Goal: Task Accomplishment & Management: Manage account settings

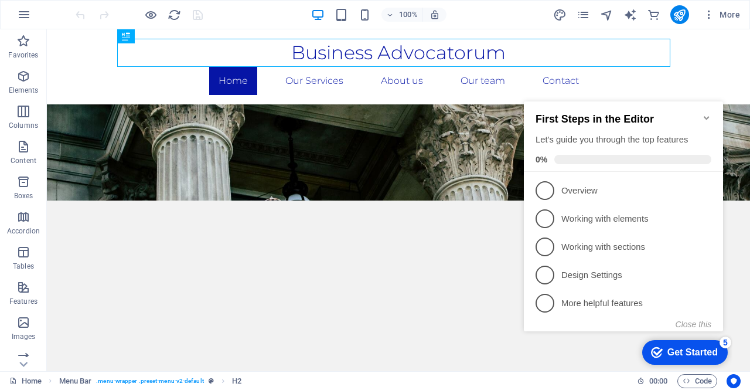
click at [707, 113] on icon "Minimize checklist" at bounding box center [706, 117] width 9 height 9
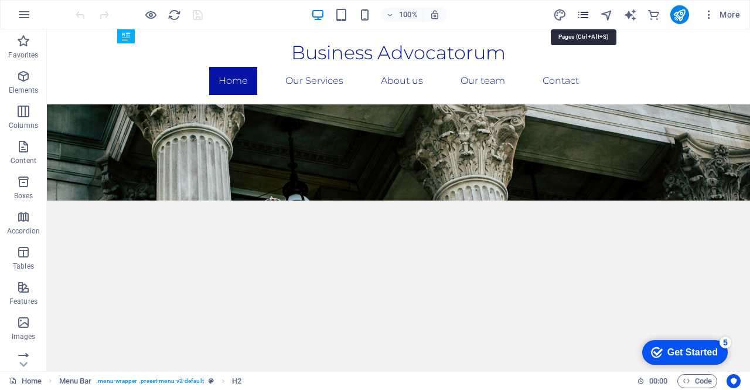
click at [586, 13] on icon "pages" at bounding box center [583, 14] width 13 height 13
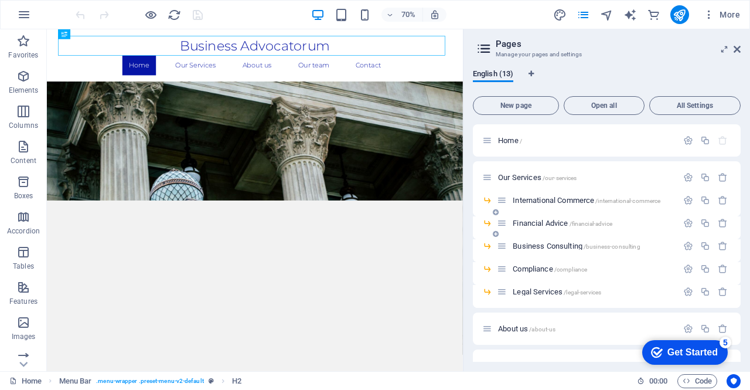
scroll to position [117, 0]
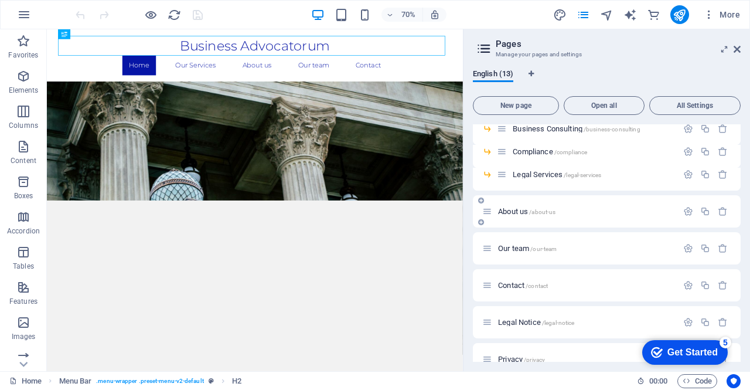
click at [521, 206] on div "About us /about-us" at bounding box center [579, 211] width 195 height 13
click at [521, 211] on span "About us /about-us" at bounding box center [526, 211] width 57 height 9
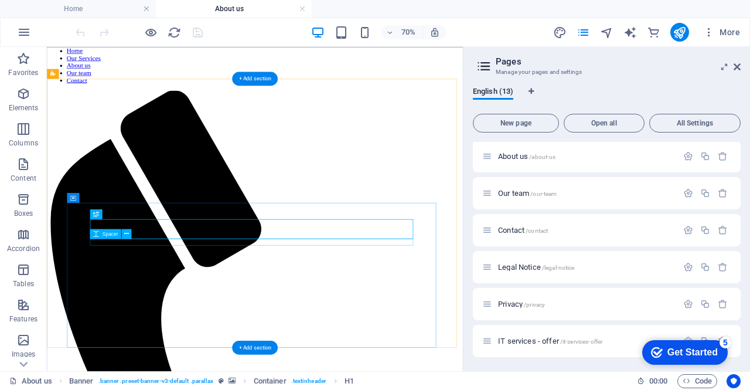
scroll to position [59, 0]
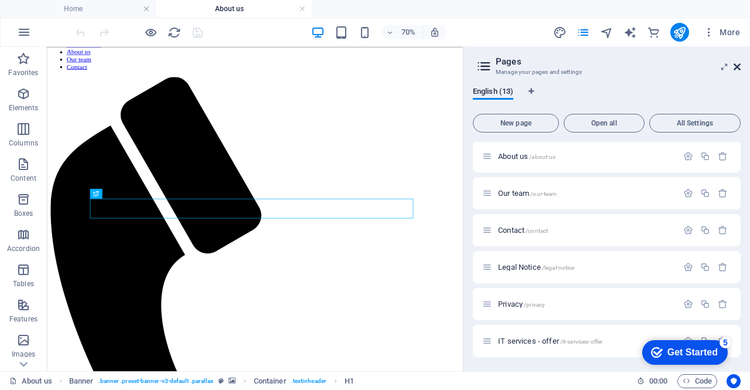
click at [735, 69] on icon at bounding box center [737, 66] width 7 height 9
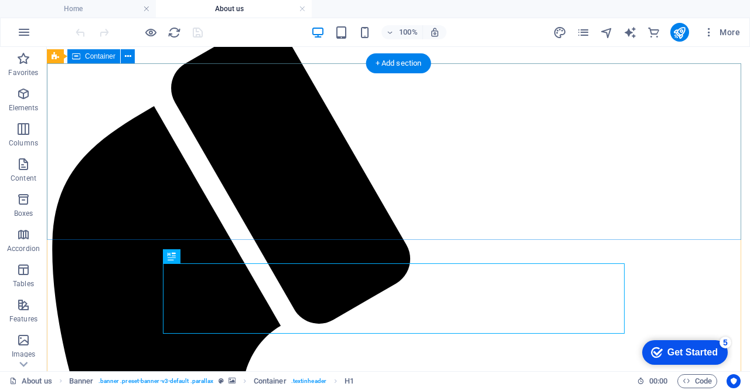
scroll to position [235, 0]
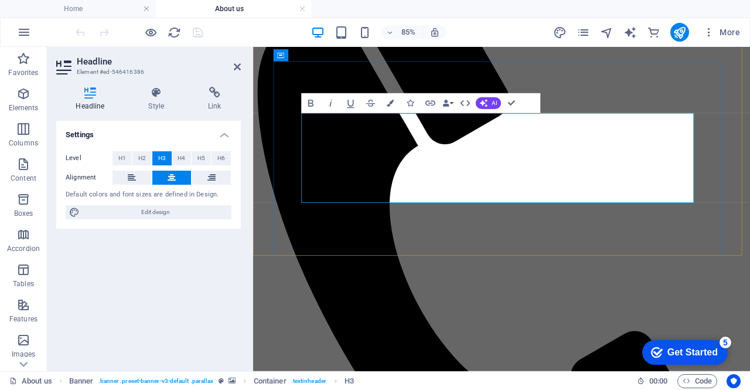
scroll to position [0, 4]
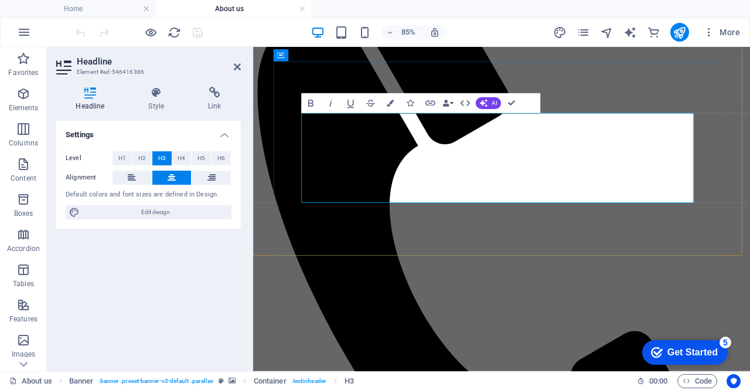
drag, startPoint x: 745, startPoint y: 155, endPoint x: 695, endPoint y: 177, distance: 54.3
copy span "It is registered in [GEOGRAPHIC_DATA] with Tax number / NIF: G22912315."
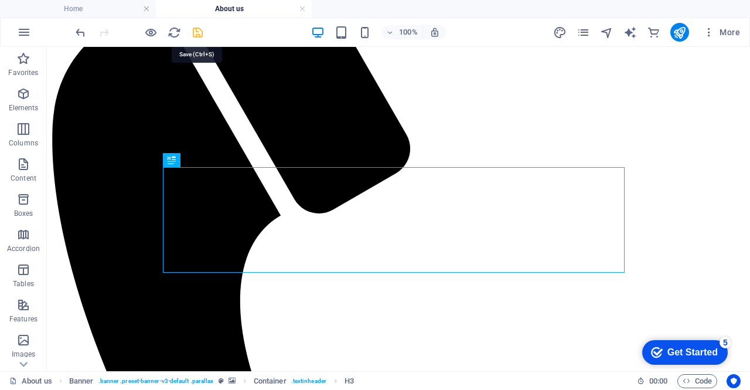
click at [201, 34] on icon "save" at bounding box center [197, 32] width 13 height 13
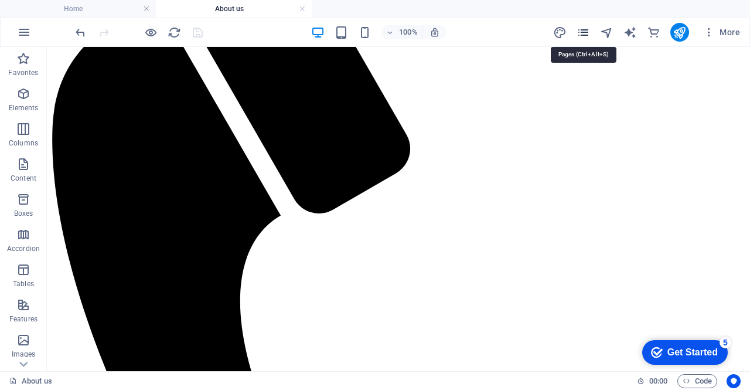
click at [581, 32] on icon "pages" at bounding box center [583, 32] width 13 height 13
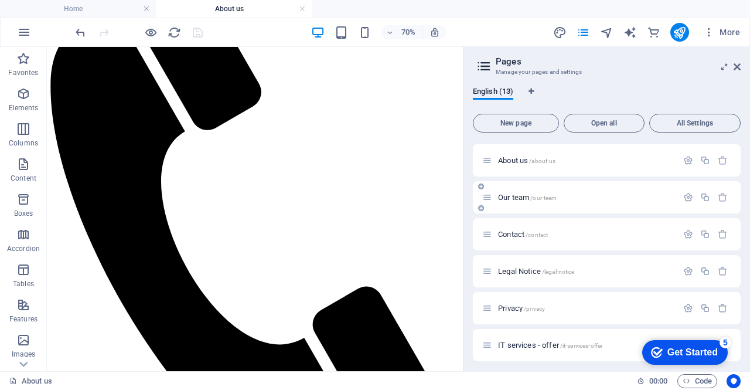
scroll to position [190, 0]
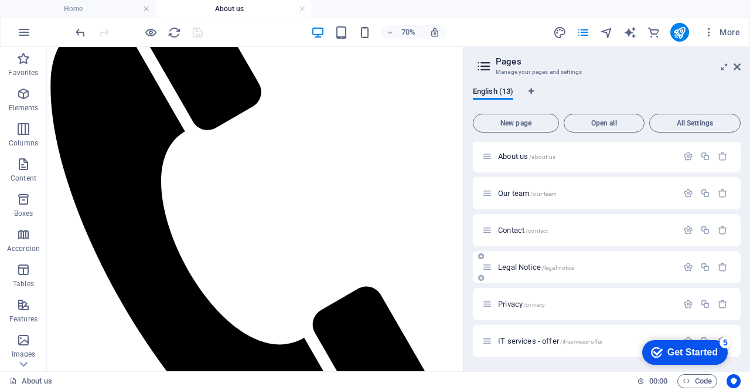
click at [525, 258] on div "Legal Notice /legal-notice" at bounding box center [607, 267] width 268 height 32
click at [522, 263] on div "Legal Notice /legal-notice" at bounding box center [579, 266] width 195 height 13
click at [521, 271] on div "Legal Notice /legal-notice" at bounding box center [579, 266] width 195 height 13
click at [517, 264] on span "Legal Notice /legal-notice" at bounding box center [536, 267] width 76 height 9
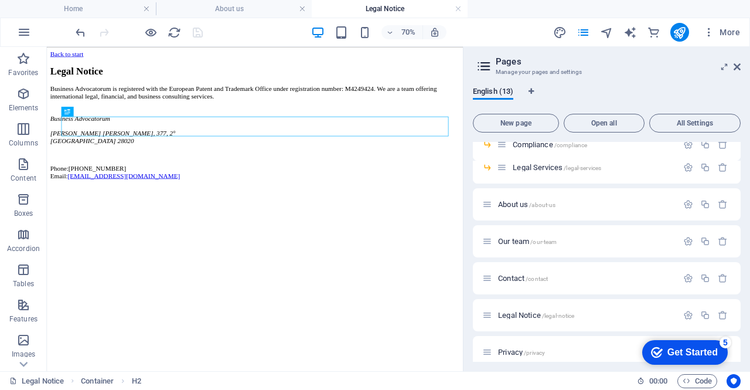
scroll to position [0, 0]
drag, startPoint x: 735, startPoint y: 67, endPoint x: 660, endPoint y: 29, distance: 83.9
click at [735, 67] on icon at bounding box center [737, 66] width 7 height 9
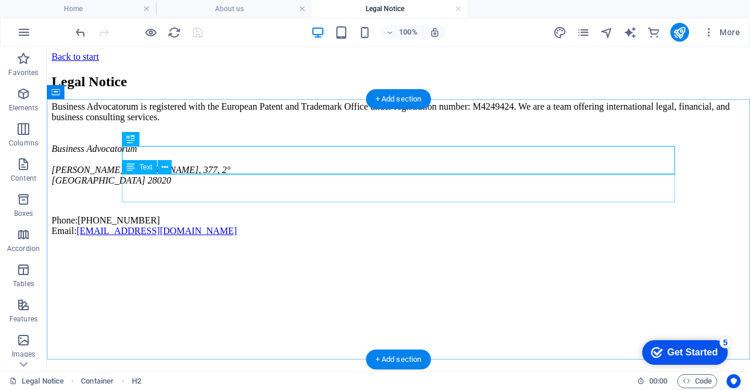
click at [339, 123] on div "Business Advocatorum is registered with the European Patent and Trademark Offic…" at bounding box center [399, 111] width 694 height 21
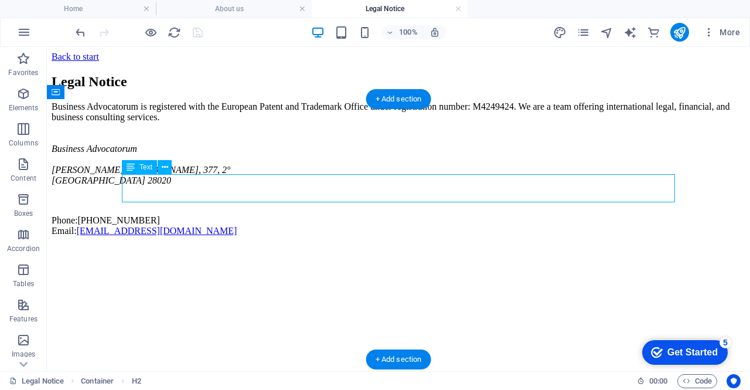
click at [339, 123] on div "Business Advocatorum is registered with the European Patent and Trademark Offic…" at bounding box center [399, 111] width 694 height 21
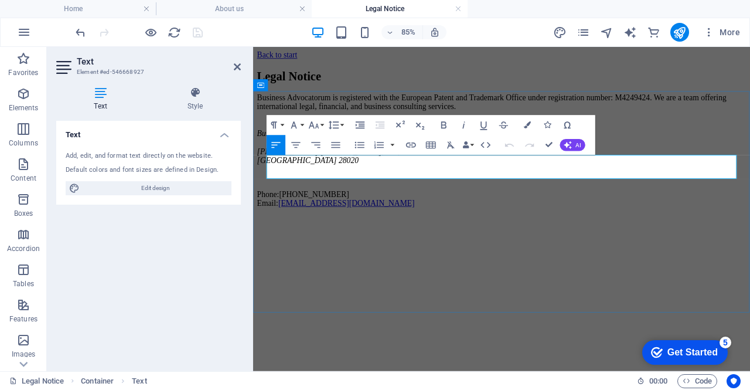
click at [402, 123] on p "Business Advocatorum is registered with the European Patent and Trademark Offic…" at bounding box center [546, 111] width 576 height 21
click at [323, 123] on p "Business Advocatorum is registered with the European Patent and Trademark Offic…" at bounding box center [546, 111] width 576 height 21
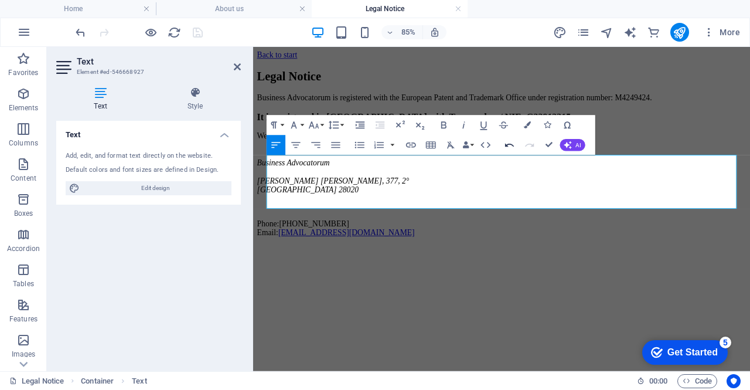
click at [511, 145] on icon "button" at bounding box center [510, 146] width 12 height 12
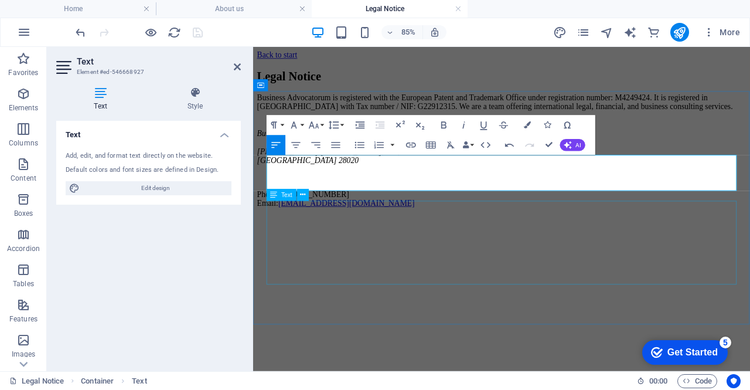
scroll to position [274, 1]
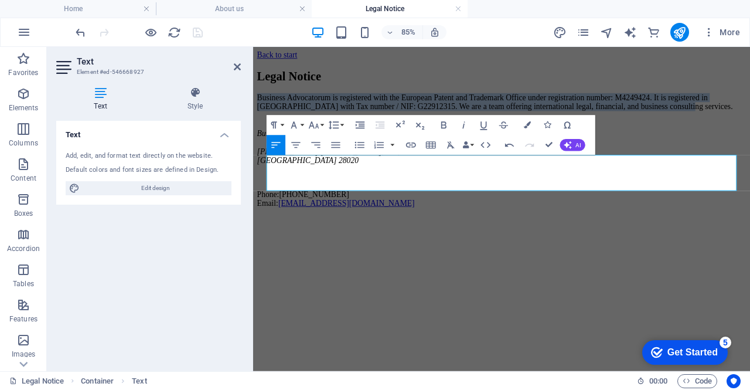
drag, startPoint x: 492, startPoint y: 210, endPoint x: 557, endPoint y: 193, distance: 67.1
click at [253, 184] on html "Back to start Legal Notice Business Advocatorum is registered with the European…" at bounding box center [545, 146] width 585 height 199
click at [339, 142] on icon "button" at bounding box center [335, 145] width 9 height 6
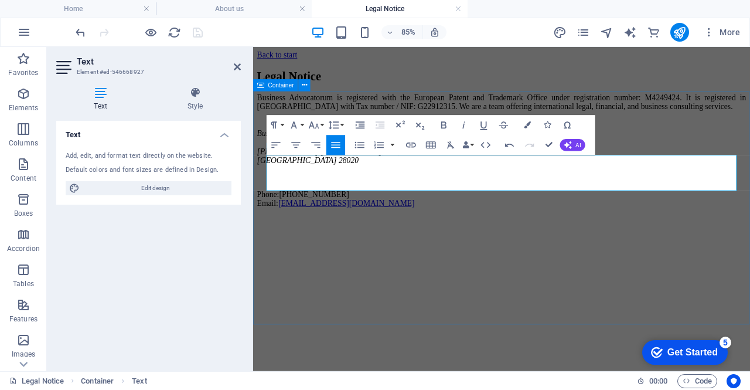
click at [527, 236] on div "Legal Notice Business Advocatorum is registered with the European Patent and Tr…" at bounding box center [546, 155] width 576 height 162
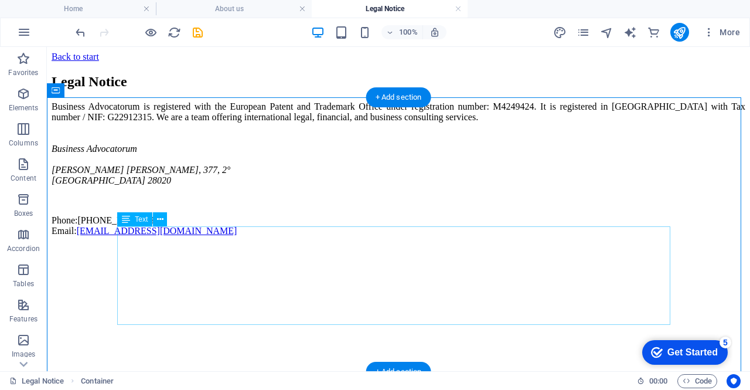
scroll to position [2, 0]
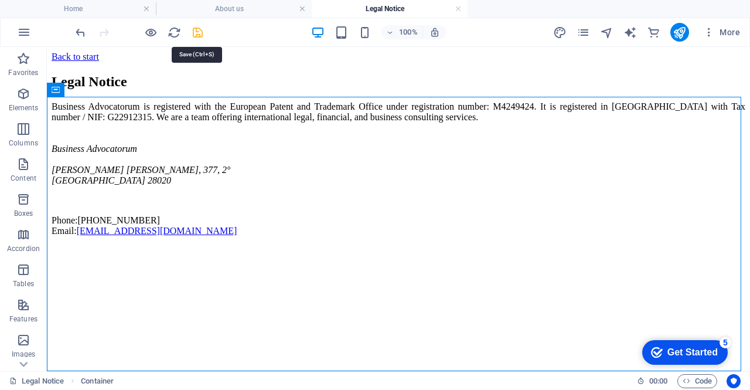
click at [196, 29] on icon "save" at bounding box center [197, 32] width 13 height 13
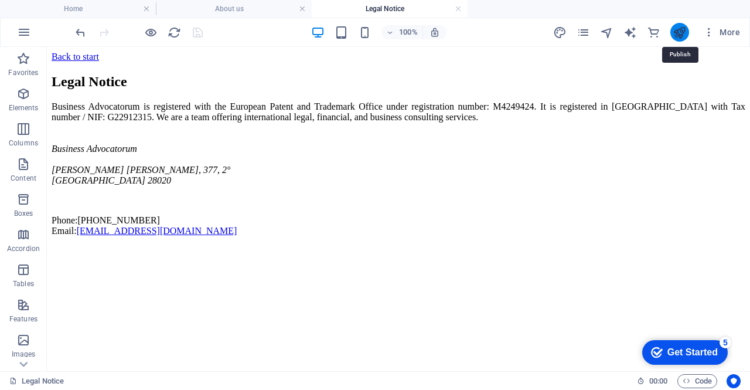
click at [679, 33] on icon "publish" at bounding box center [679, 32] width 13 height 13
